Goal: Task Accomplishment & Management: Manage account settings

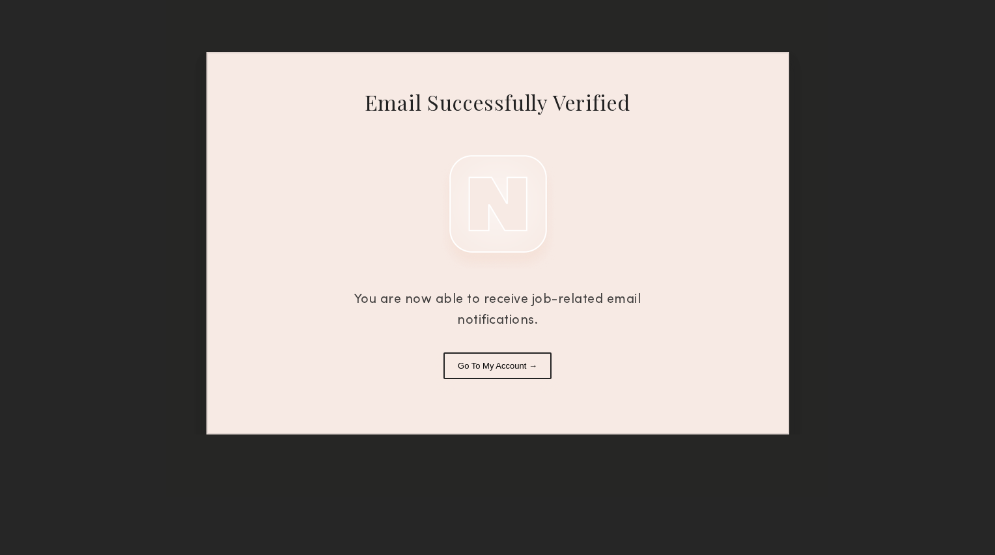
click at [508, 370] on button "Go To My Account →" at bounding box center [497, 365] width 108 height 27
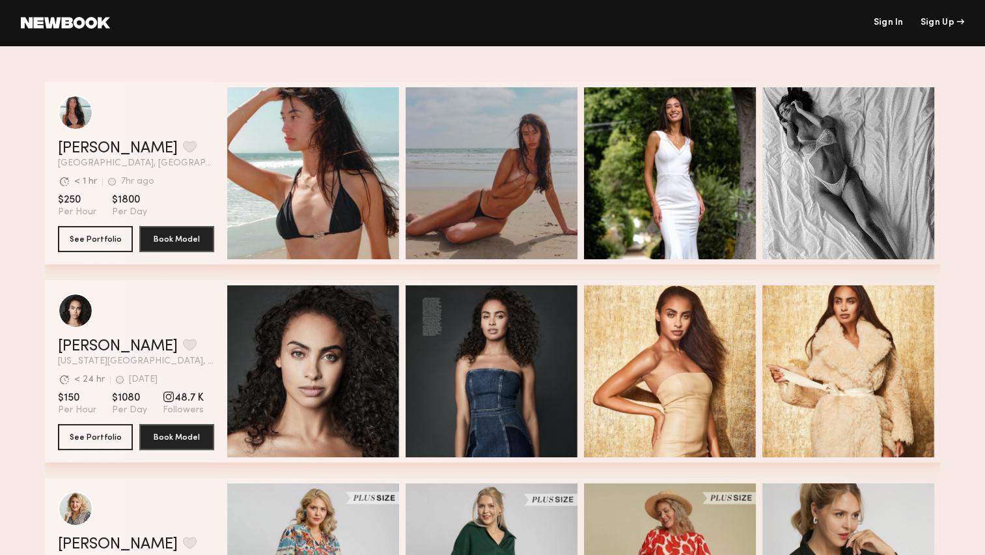
click at [884, 26] on link "Sign In" at bounding box center [888, 22] width 30 height 9
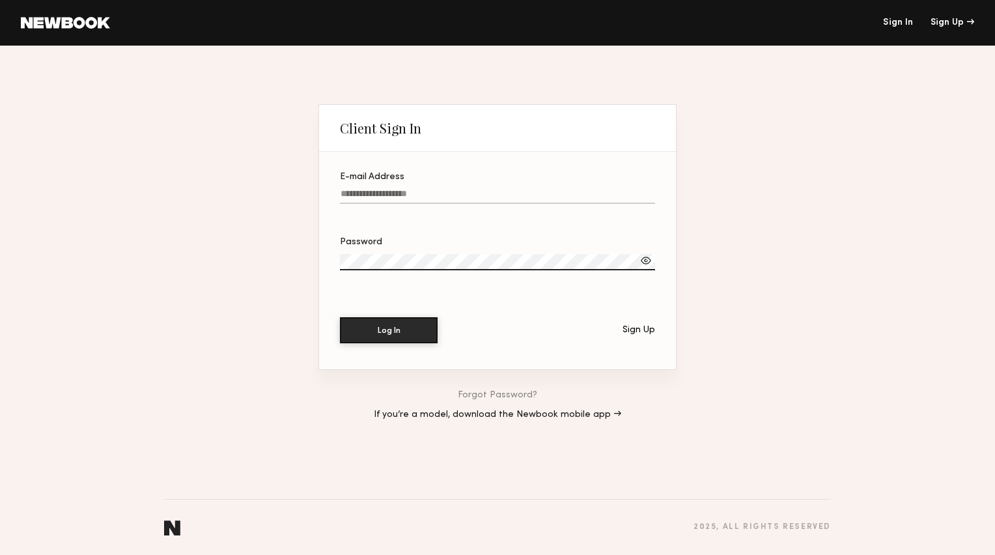
click at [441, 206] on div at bounding box center [497, 211] width 315 height 10
click at [441, 204] on input "E-mail Address" at bounding box center [497, 196] width 315 height 15
click at [440, 199] on input "E-mail Address" at bounding box center [497, 196] width 315 height 15
type input "**********"
click at [340, 317] on button "Log In" at bounding box center [389, 330] width 98 height 26
